Goal: Transaction & Acquisition: Purchase product/service

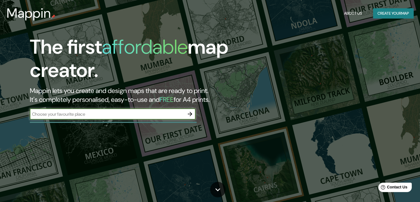
click at [119, 112] on input "text" at bounding box center [107, 114] width 155 height 6
type input "[GEOGRAPHIC_DATA], chiriqui"
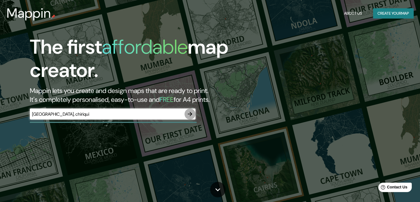
click at [191, 114] on icon "button" at bounding box center [190, 114] width 4 height 4
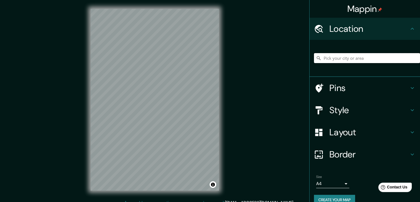
click at [357, 56] on input "Pick your city or area" at bounding box center [367, 58] width 106 height 10
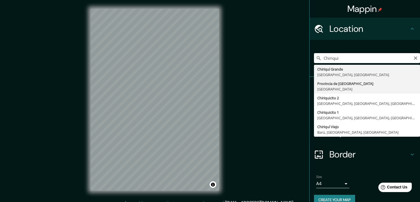
type input "[GEOGRAPHIC_DATA], [GEOGRAPHIC_DATA]"
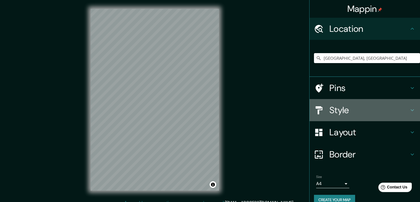
click at [351, 109] on h4 "Style" at bounding box center [369, 109] width 80 height 11
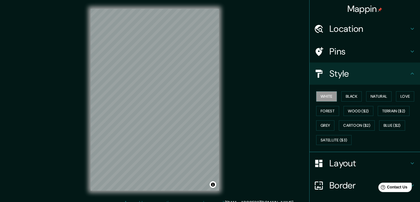
click at [348, 52] on h4 "Pins" at bounding box center [369, 51] width 80 height 11
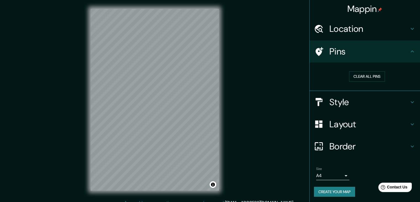
scroll to position [1, 0]
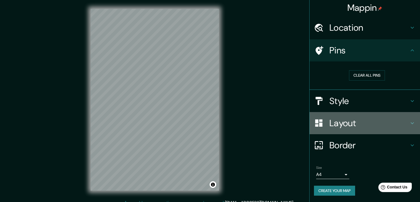
click at [354, 123] on h4 "Layout" at bounding box center [369, 122] width 80 height 11
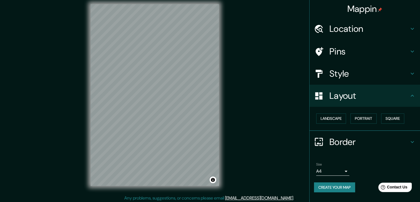
scroll to position [6, 0]
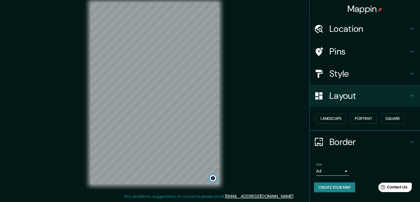
click at [215, 179] on button "Toggle attribution" at bounding box center [213, 177] width 7 height 7
drag, startPoint x: 218, startPoint y: 176, endPoint x: 199, endPoint y: 143, distance: 37.8
click at [199, 136] on div at bounding box center [199, 133] width 4 height 4
click at [200, 146] on div at bounding box center [199, 145] width 4 height 4
click at [239, 187] on div "Mappin Location [GEOGRAPHIC_DATA], [GEOGRAPHIC_DATA] Pins Style Layout Landscap…" at bounding box center [210, 98] width 420 height 208
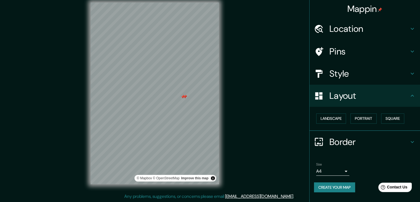
click at [184, 97] on div at bounding box center [185, 96] width 4 height 4
click at [182, 97] on div at bounding box center [183, 96] width 4 height 4
click at [208, 178] on link "Improve this map" at bounding box center [194, 178] width 27 height 4
